Goal: Navigation & Orientation: Find specific page/section

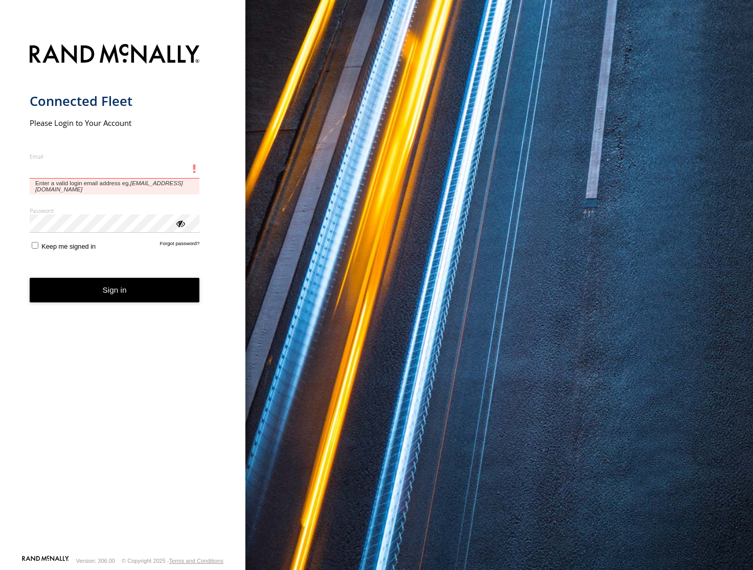
type input "**********"
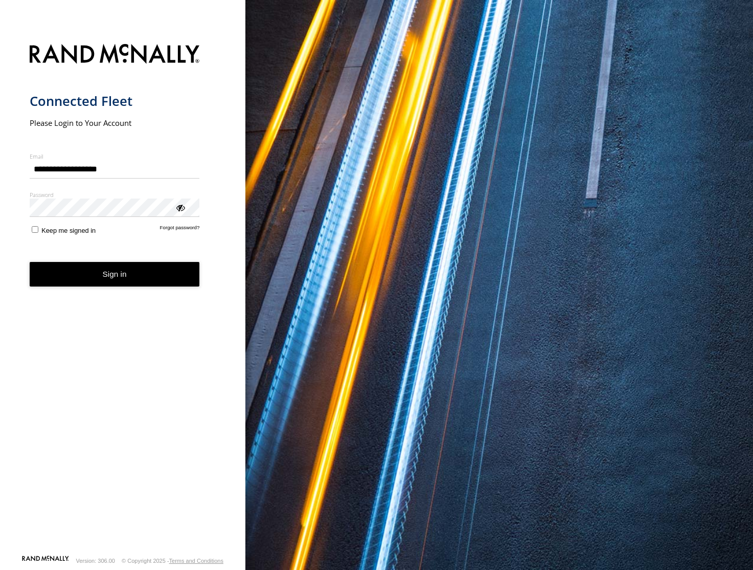
click at [126, 283] on button "Sign in" at bounding box center [115, 274] width 170 height 25
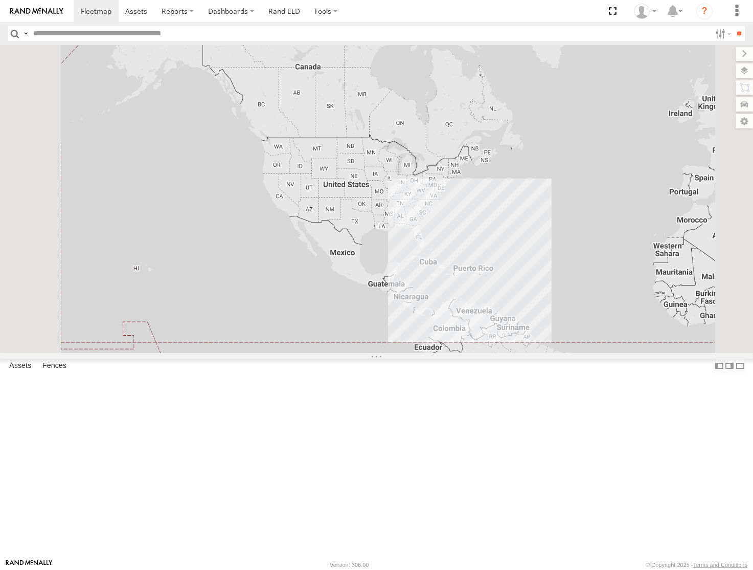
click at [283, 23] on header "Search Query Asset ID Asset Label Registration Manufacturer Model VIN Job ID" at bounding box center [376, 33] width 753 height 23
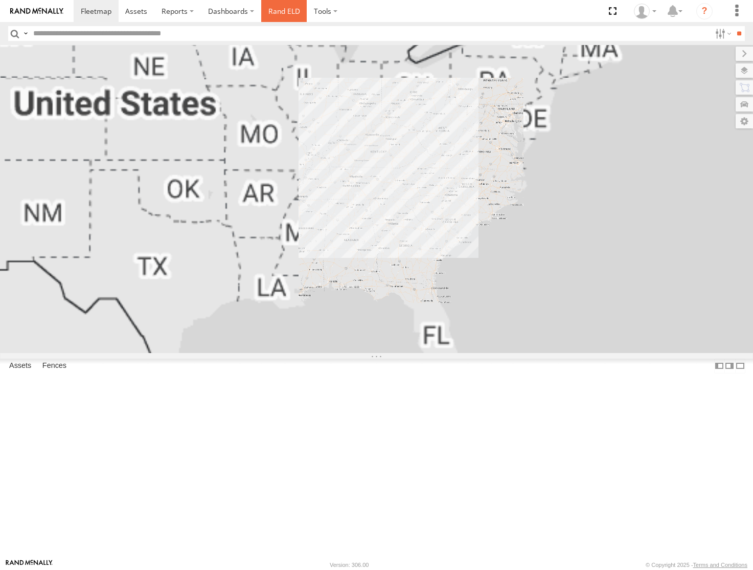
click at [282, 13] on link "Rand ELD" at bounding box center [284, 11] width 46 height 22
